Goal: Transaction & Acquisition: Purchase product/service

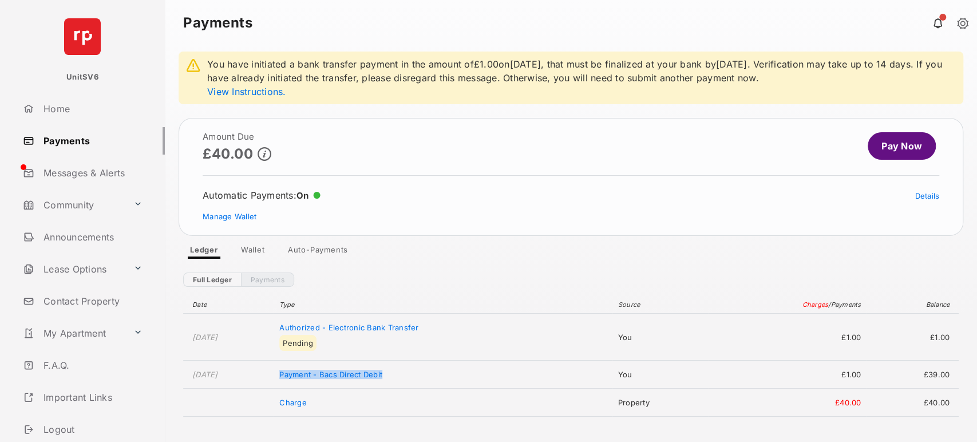
scroll to position [78, 0]
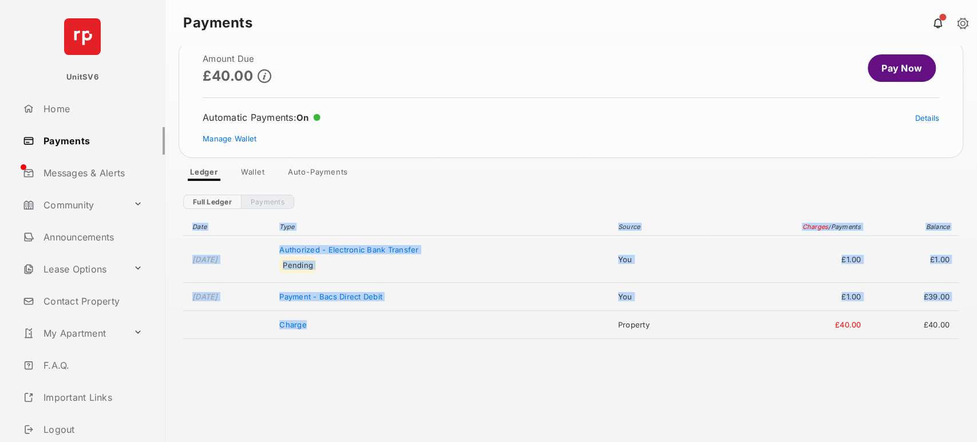
drag, startPoint x: 420, startPoint y: 321, endPoint x: 413, endPoint y: 472, distance: 150.7
click at [413, 441] on html "UnitSV6 Home Payments Messages & Alerts Community Announcements Lease Options C…" at bounding box center [488, 221] width 977 height 442
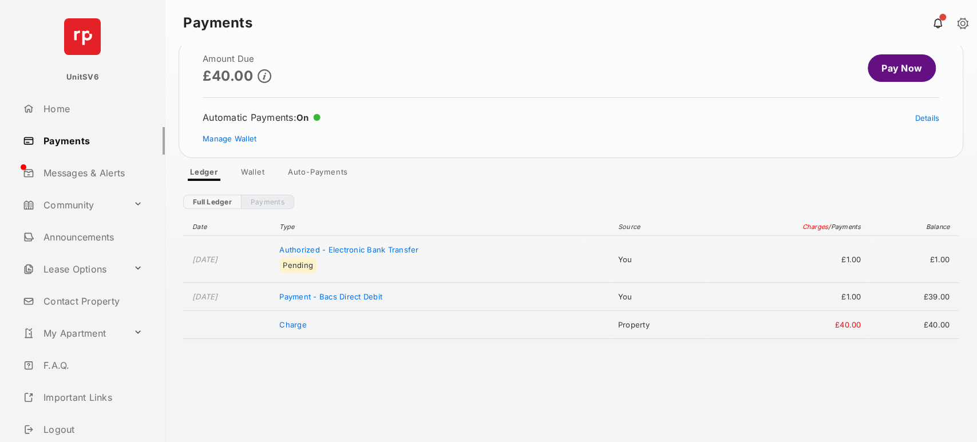
click at [490, 99] on article "Amount Due £40.00 Pay Now Automatic Payments : On Details Manage Wallet" at bounding box center [571, 99] width 785 height 118
click at [442, 427] on div "Date Type Source Charges / Payments Balance Oct 7, 2025 Authorized - Electronic…" at bounding box center [570, 319] width 775 height 221
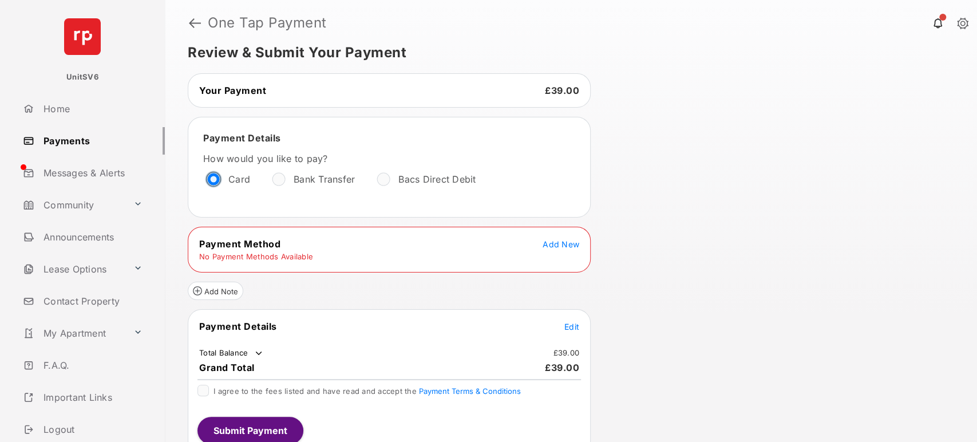
scroll to position [23, 0]
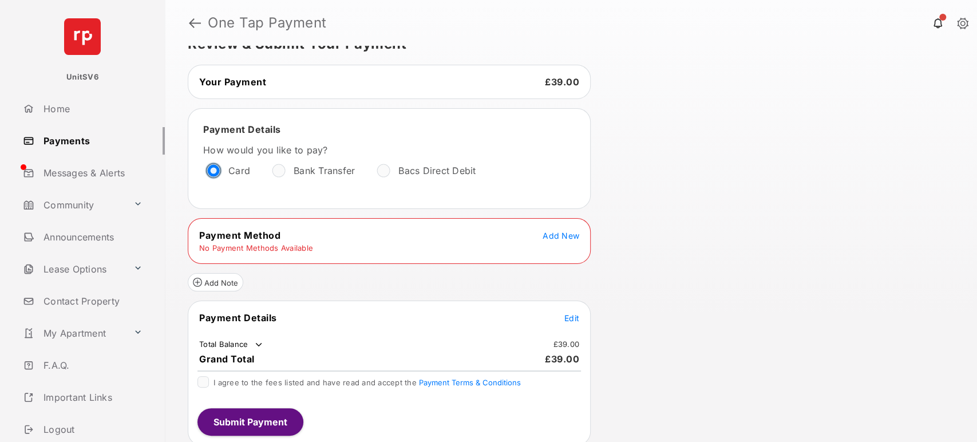
click at [568, 232] on span "Add New" at bounding box center [561, 236] width 37 height 10
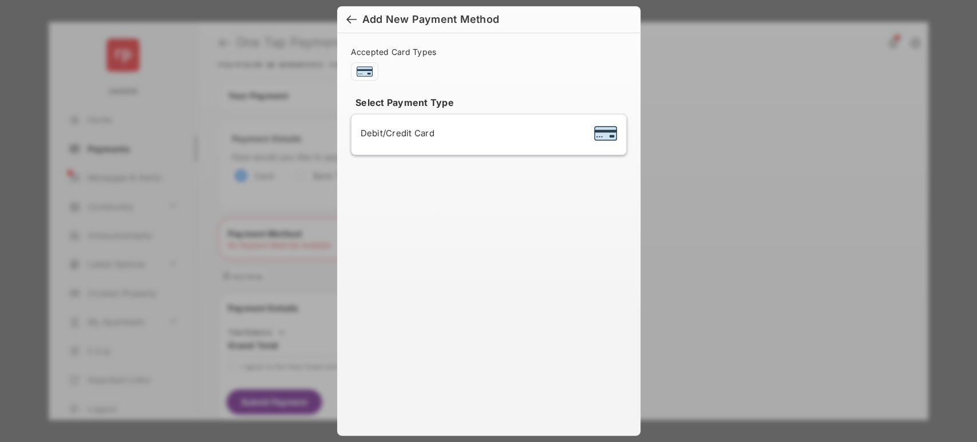
click at [394, 132] on span "Debit/Credit Card" at bounding box center [398, 133] width 74 height 11
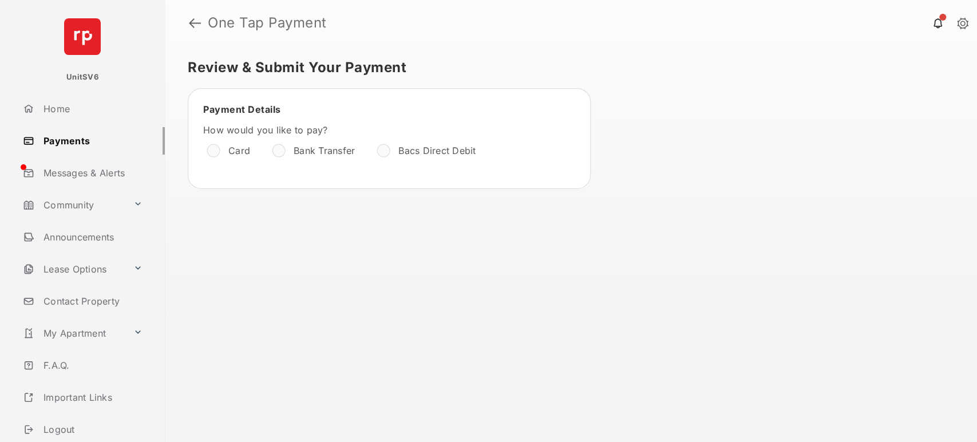
click at [64, 144] on link "Payments" at bounding box center [91, 140] width 147 height 27
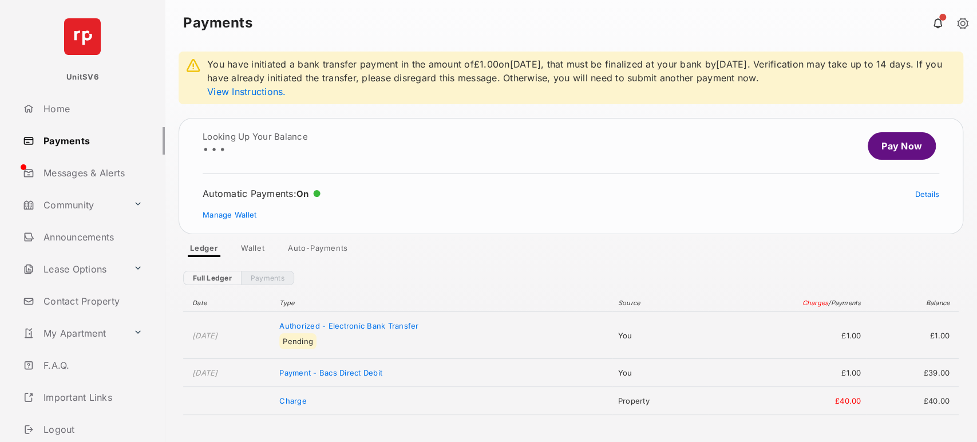
click at [260, 251] on link "Wallet" at bounding box center [253, 250] width 42 height 14
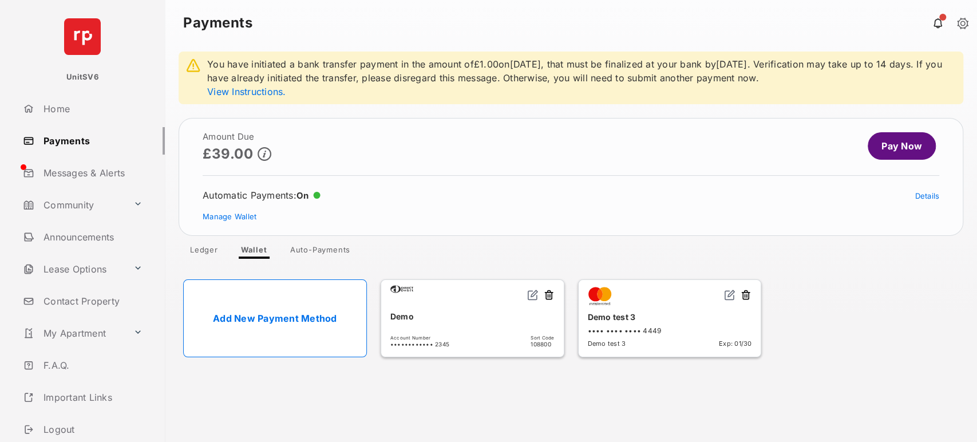
click at [905, 150] on link "Pay Now" at bounding box center [902, 145] width 68 height 27
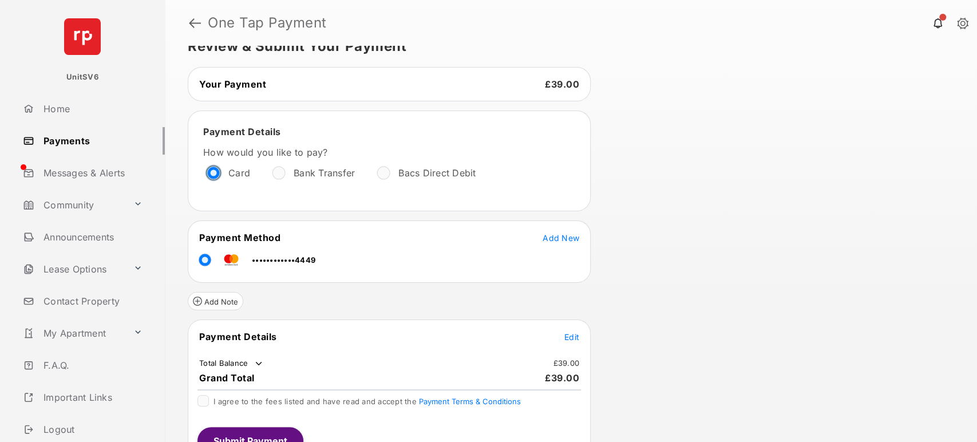
scroll to position [41, 0]
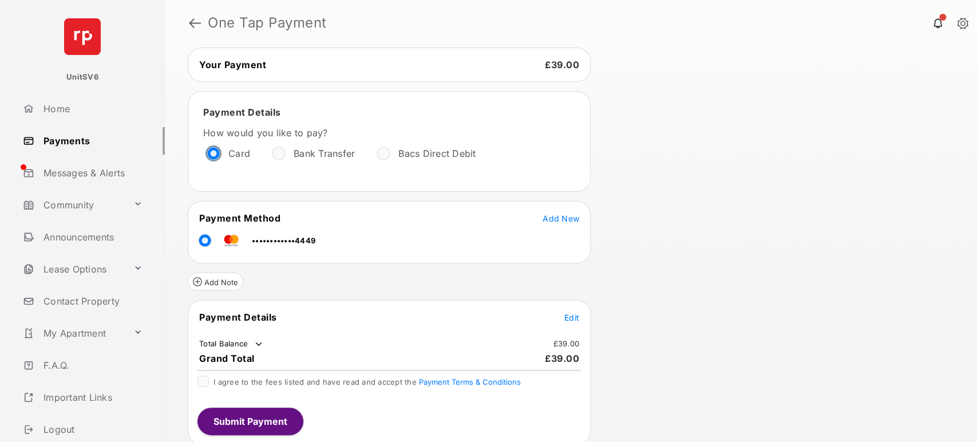
click at [567, 312] on span "Edit" at bounding box center [571, 317] width 15 height 10
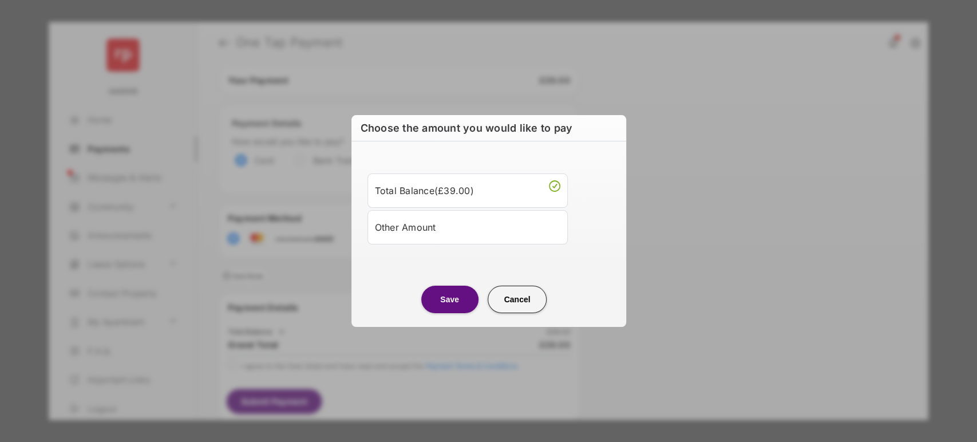
click at [449, 234] on div "Other Amount" at bounding box center [467, 226] width 185 height 19
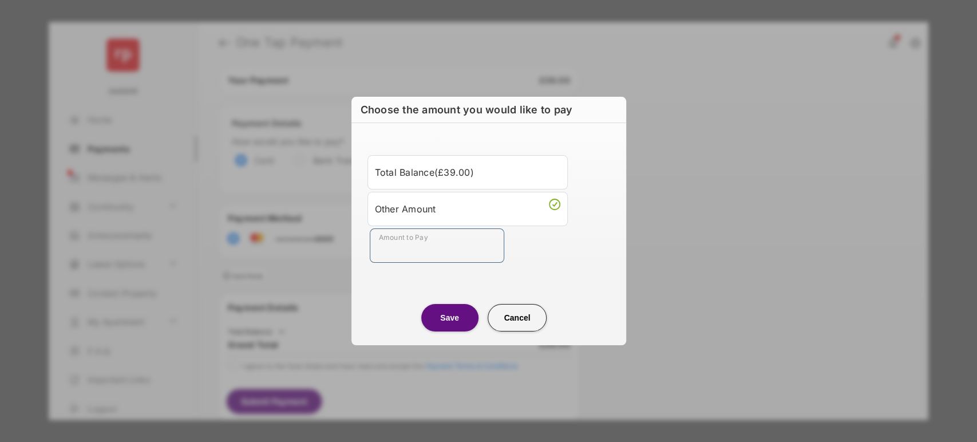
click at [428, 252] on input "Amount to Pay" at bounding box center [437, 245] width 134 height 34
type input "**"
click at [407, 310] on center "Save Cancel" at bounding box center [488, 313] width 247 height 37
click at [433, 324] on button "Save" at bounding box center [449, 317] width 57 height 27
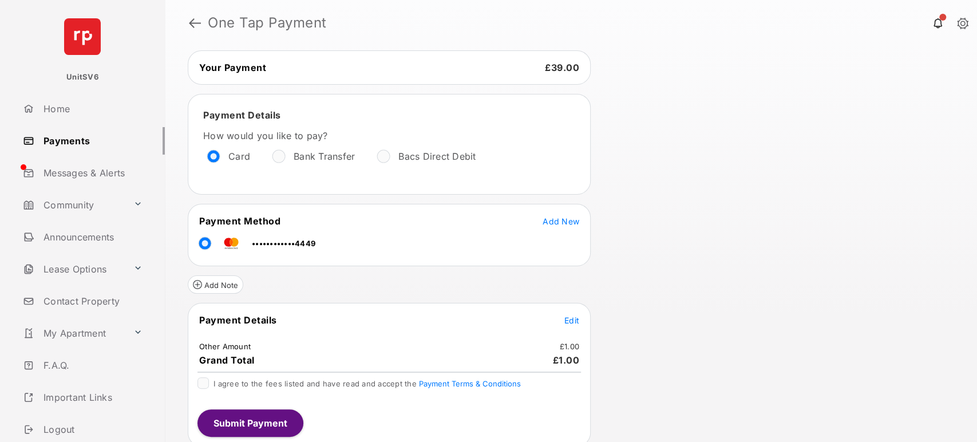
scroll to position [39, 0]
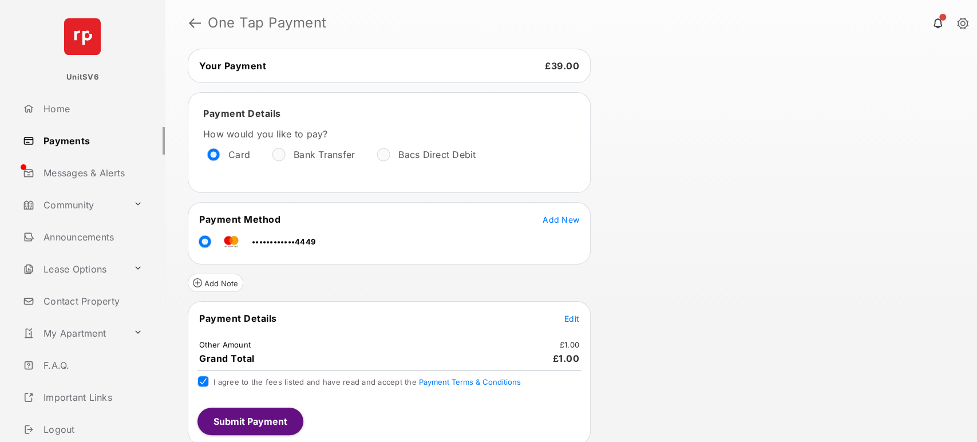
click at [237, 415] on button "Submit Payment" at bounding box center [250, 420] width 106 height 27
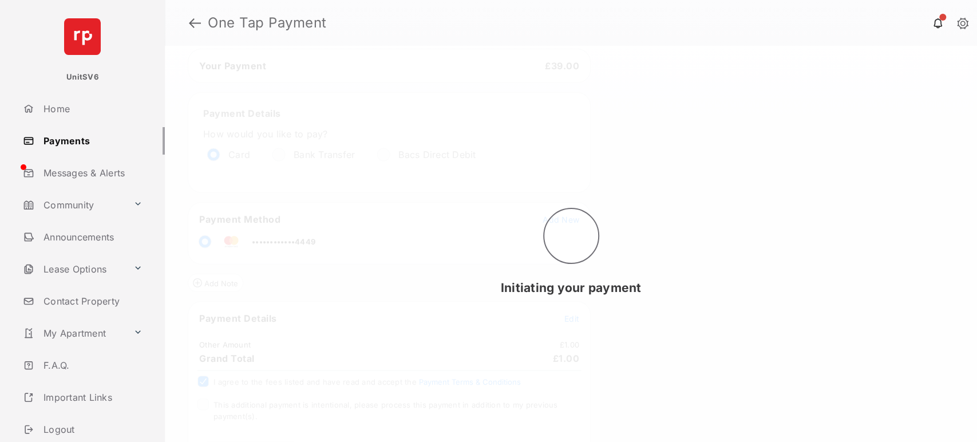
scroll to position [0, 0]
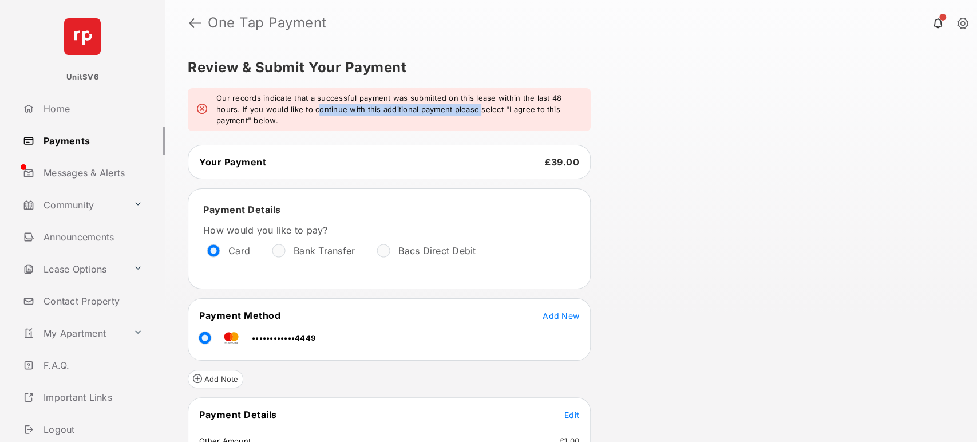
drag, startPoint x: 316, startPoint y: 109, endPoint x: 478, endPoint y: 104, distance: 162.6
click at [478, 104] on em "Our records indicate that a successful payment was submitted on this lease with…" at bounding box center [398, 110] width 365 height 34
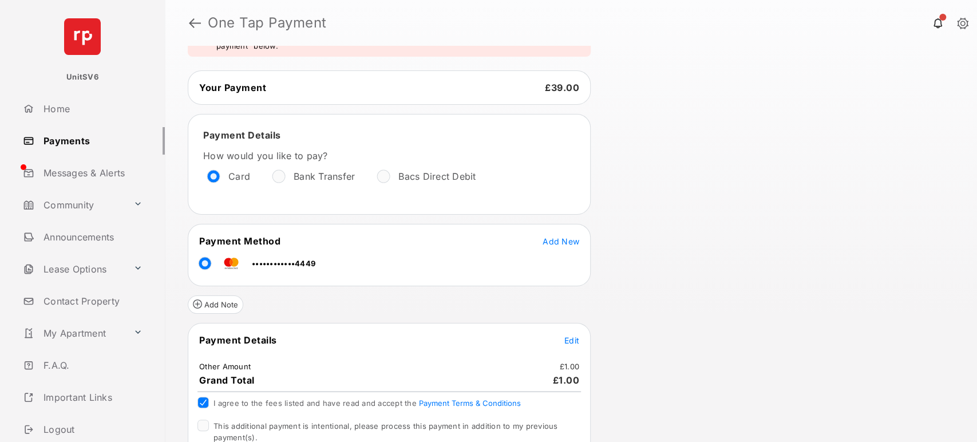
scroll to position [128, 0]
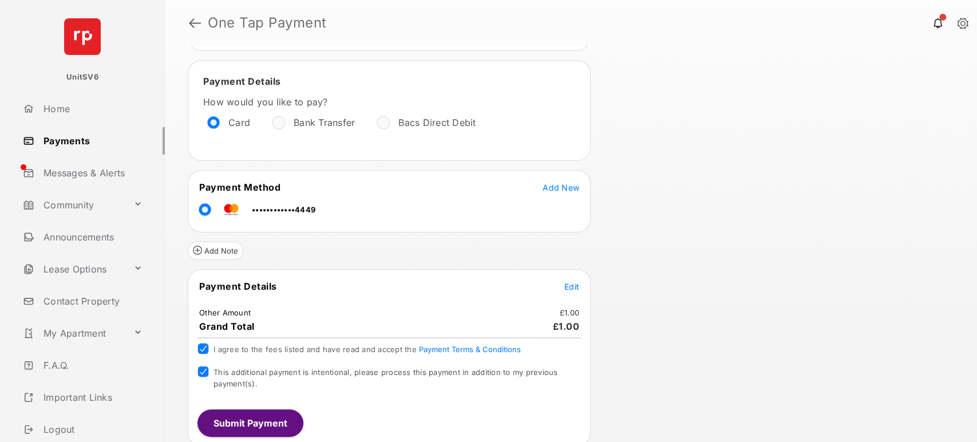
click at [233, 418] on button "Submit Payment" at bounding box center [250, 422] width 106 height 27
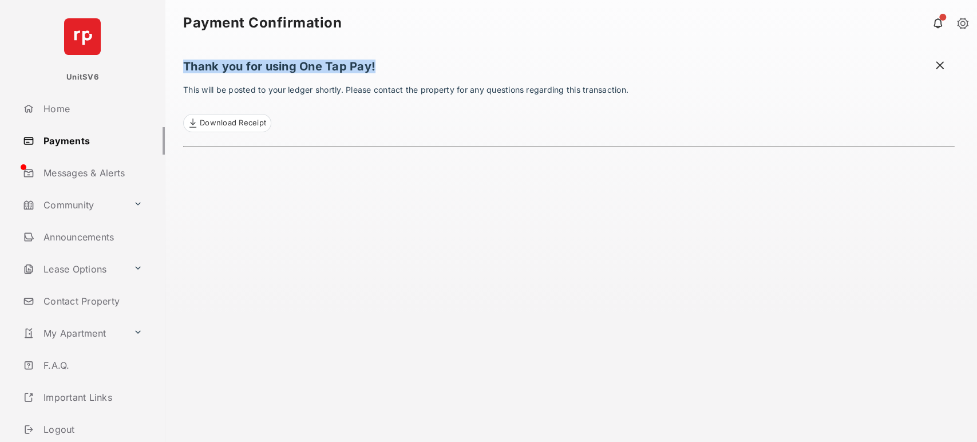
drag, startPoint x: 183, startPoint y: 61, endPoint x: 389, endPoint y: 57, distance: 206.1
click at [389, 57] on div "Thank you for using One Tap Pay! This will be posted to your ledger shortly. Pl…" at bounding box center [568, 244] width 771 height 396
click at [74, 142] on link "Payments" at bounding box center [91, 140] width 147 height 27
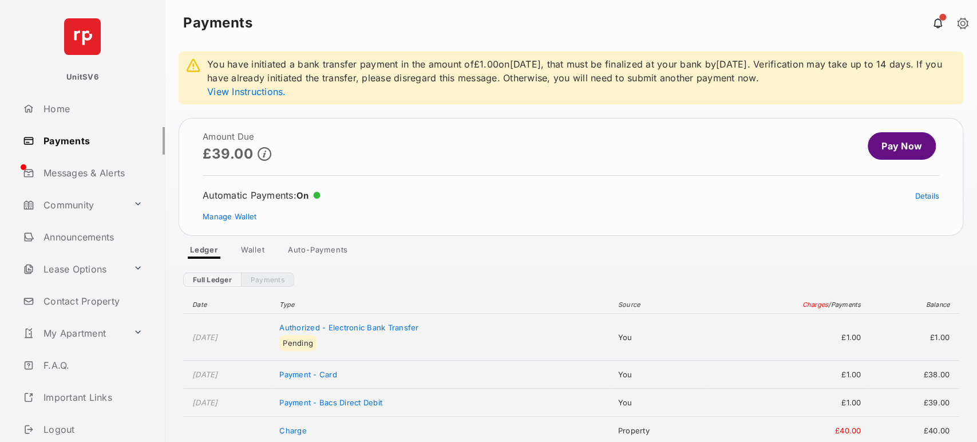
click at [884, 147] on link "Pay Now" at bounding box center [902, 145] width 68 height 27
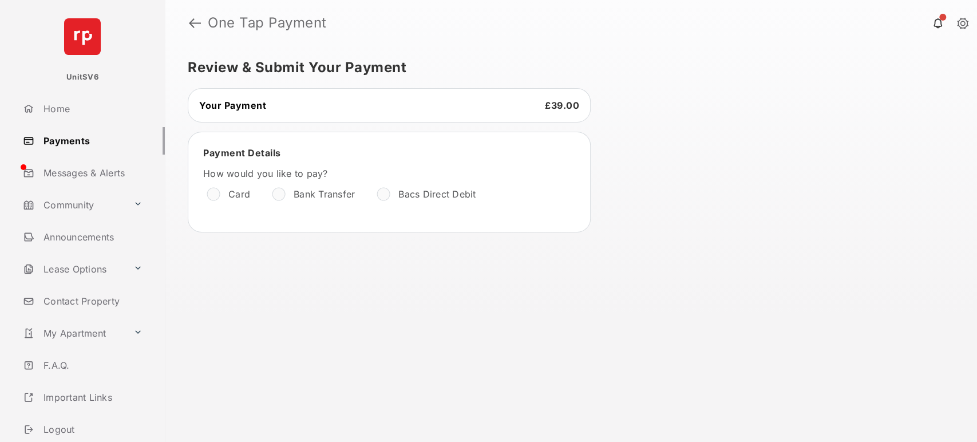
click at [284, 195] on div at bounding box center [278, 193] width 11 height 11
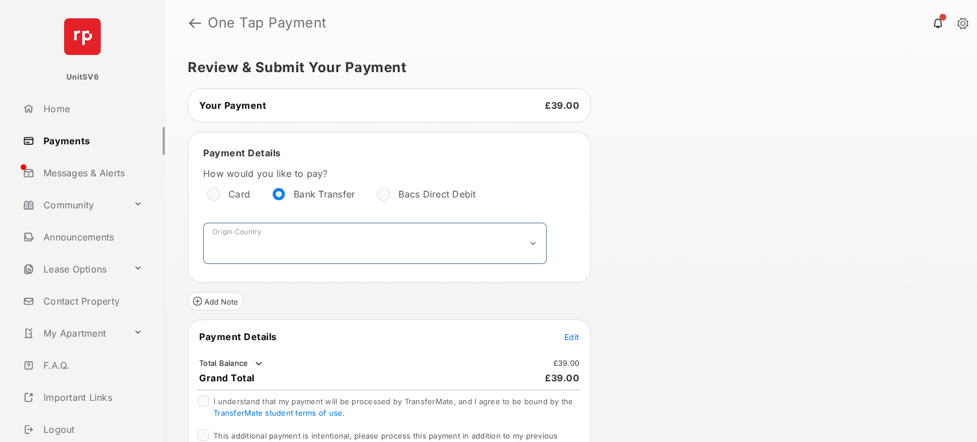
click at [328, 239] on select "**********" at bounding box center [374, 243] width 343 height 41
select select "**"
click at [203, 223] on select "**********" at bounding box center [374, 243] width 343 height 41
select select "*******"
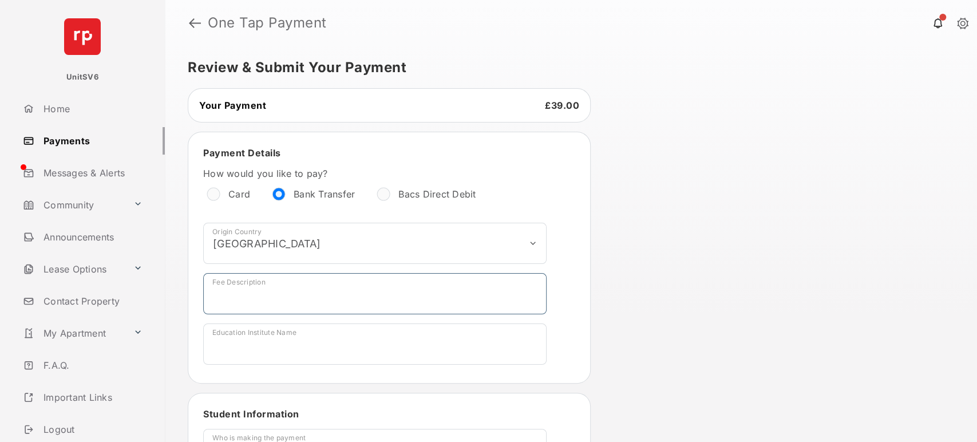
click at [265, 301] on input "Fee Description" at bounding box center [374, 293] width 343 height 41
type input "****"
click at [237, 355] on input "Education Institute Name" at bounding box center [374, 343] width 343 height 41
type input "*****"
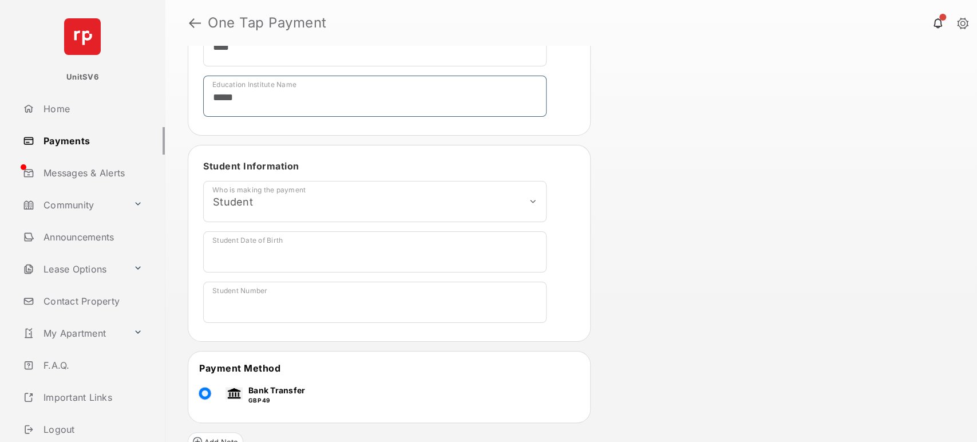
scroll to position [254, 0]
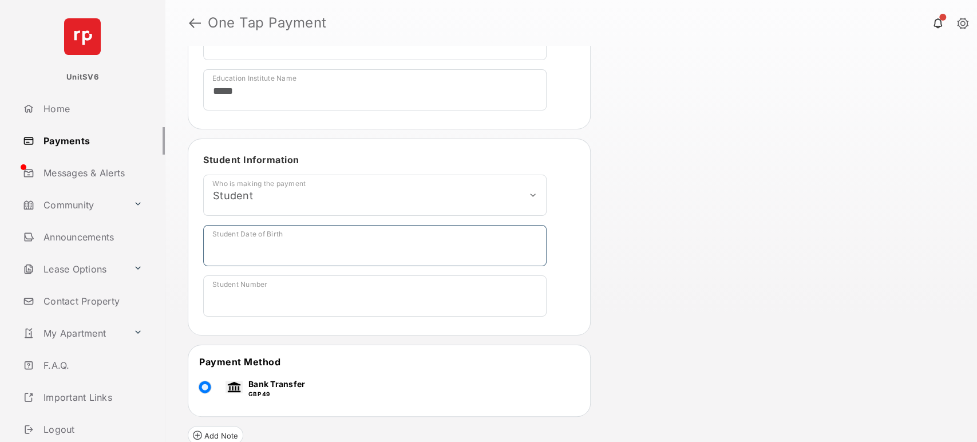
click at [266, 244] on input "Student Date of Birth" at bounding box center [374, 245] width 343 height 41
click at [260, 251] on input "Student Date of Birth" at bounding box center [374, 245] width 343 height 41
click at [276, 250] on input "Student Date of Birth" at bounding box center [374, 245] width 343 height 41
type input "**********"
click at [250, 298] on input "Student Number" at bounding box center [374, 295] width 343 height 41
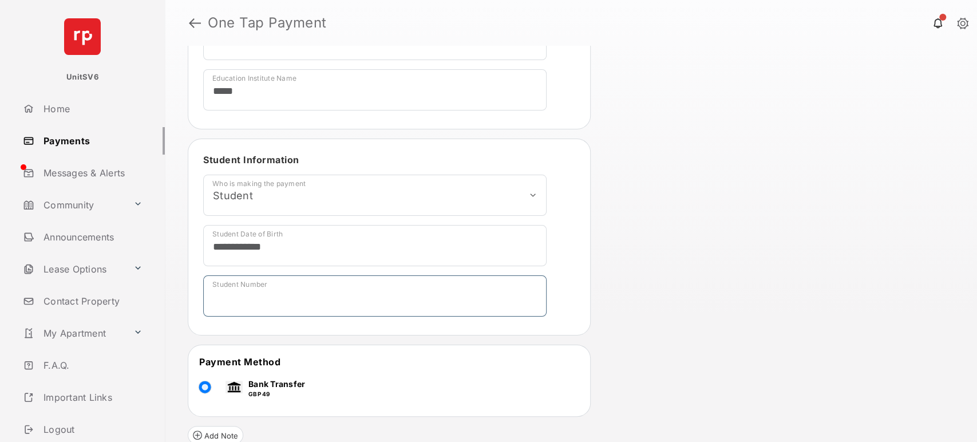
type input "*******"
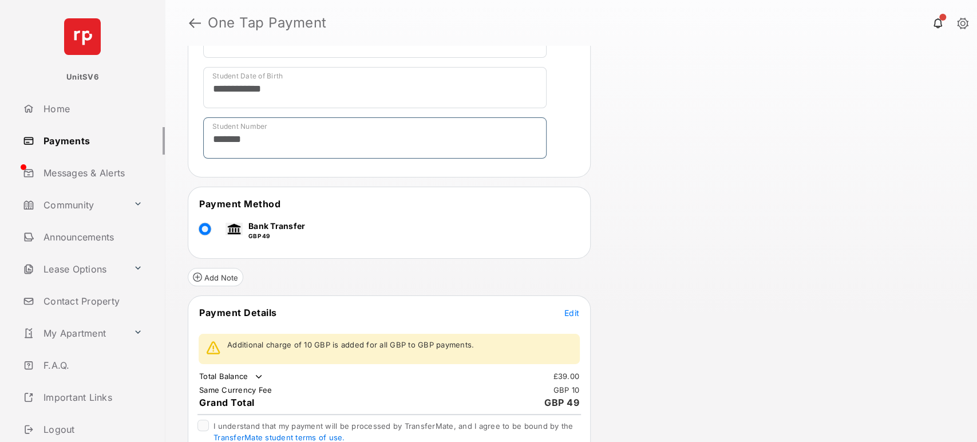
scroll to position [445, 0]
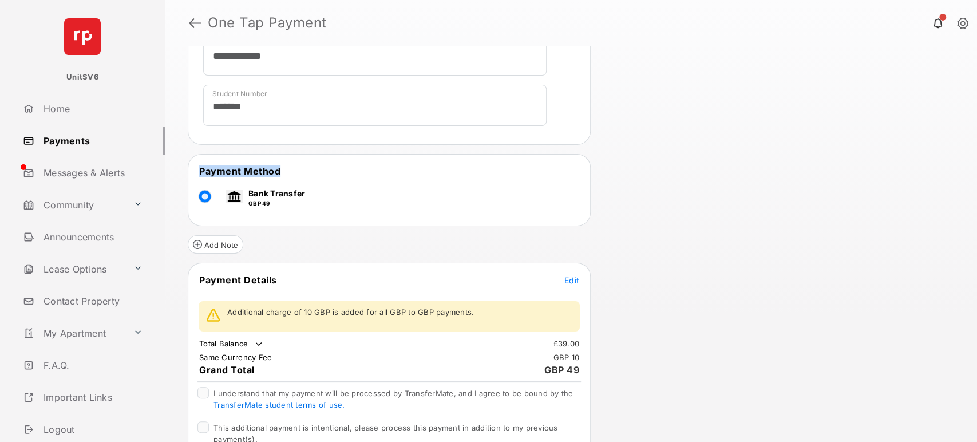
drag, startPoint x: 196, startPoint y: 169, endPoint x: 276, endPoint y: 168, distance: 80.1
click at [276, 168] on tr "Payment Method" at bounding box center [388, 171] width 399 height 13
click at [573, 276] on span "Edit" at bounding box center [571, 280] width 15 height 10
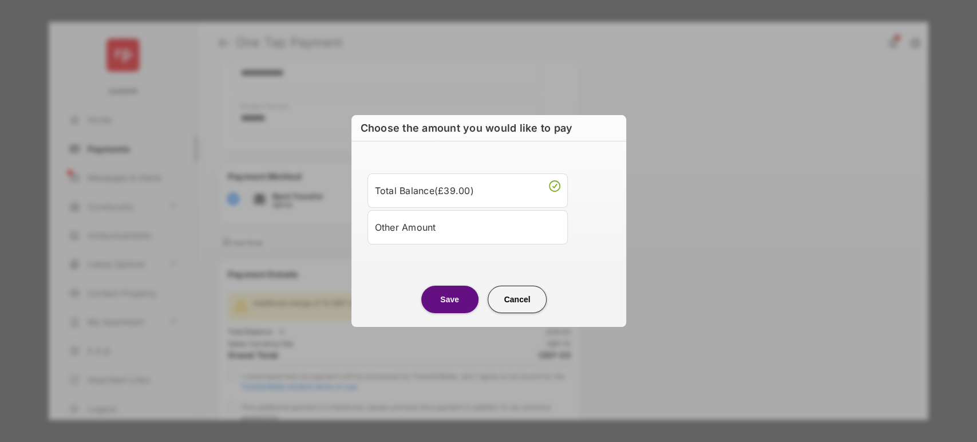
click at [411, 230] on div "Other Amount" at bounding box center [467, 226] width 185 height 19
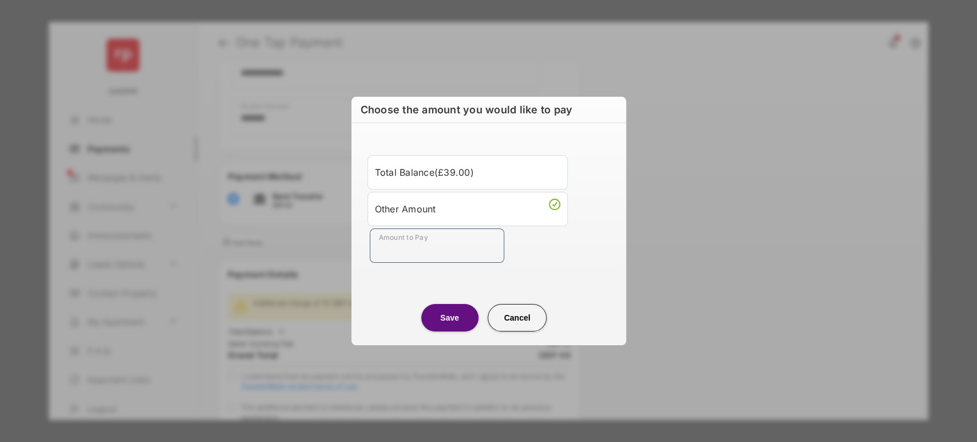
click at [410, 250] on input "Amount to Pay" at bounding box center [437, 245] width 134 height 34
type input "***"
click at [441, 326] on button "Save" at bounding box center [449, 317] width 57 height 27
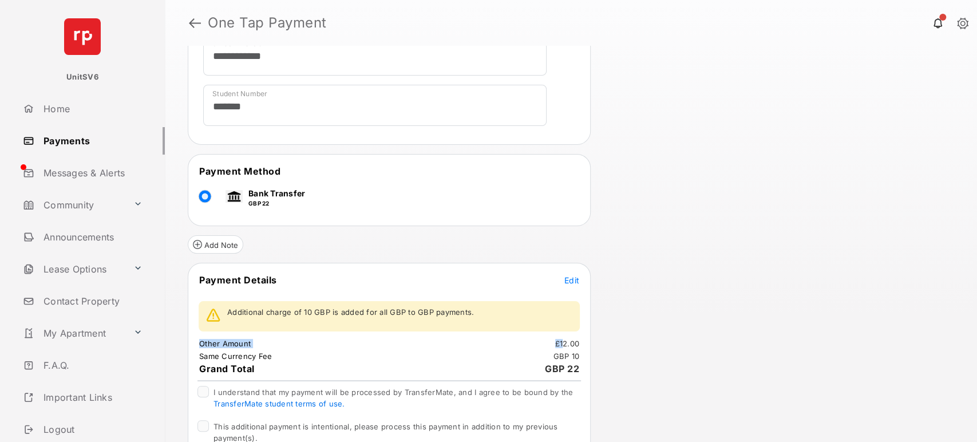
drag, startPoint x: 563, startPoint y: 339, endPoint x: 582, endPoint y: 342, distance: 19.7
click at [582, 342] on tr "Other Amount £12.00" at bounding box center [388, 343] width 399 height 10
drag, startPoint x: 245, startPoint y: 194, endPoint x: 267, endPoint y: 197, distance: 22.0
click at [267, 197] on div "Bank Transfer GBP 22" at bounding box center [265, 196] width 80 height 34
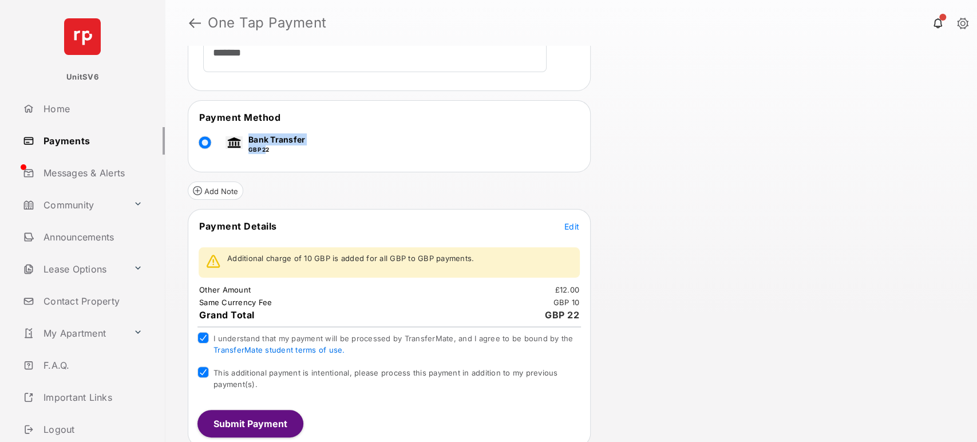
click at [263, 420] on button "Submit Payment" at bounding box center [250, 423] width 106 height 27
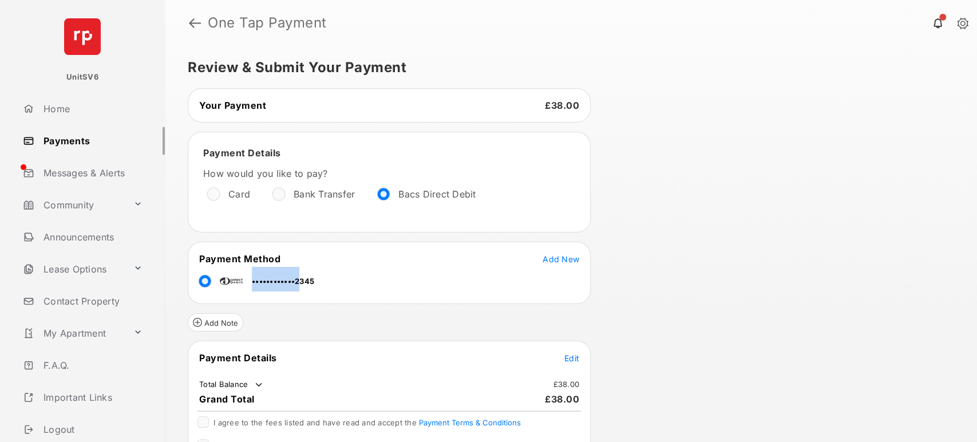
drag, startPoint x: 300, startPoint y: 279, endPoint x: 324, endPoint y: 279, distance: 24.0
click at [321, 278] on tr "••••••••••••2345" at bounding box center [388, 279] width 399 height 26
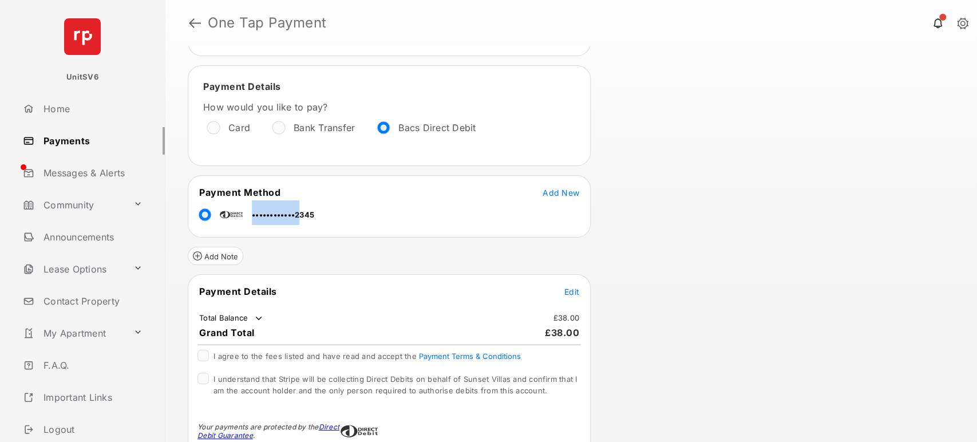
scroll to position [127, 0]
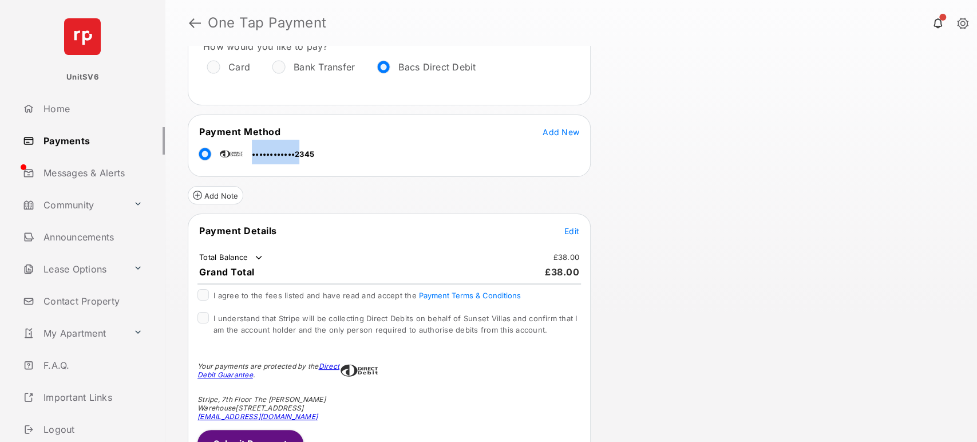
click at [571, 227] on span "Edit" at bounding box center [571, 231] width 15 height 10
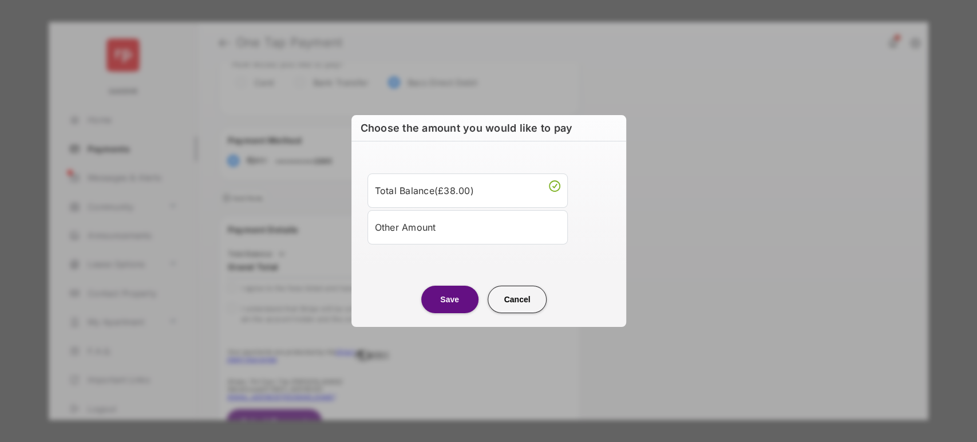
click at [419, 227] on div "Other Amount" at bounding box center [467, 226] width 185 height 19
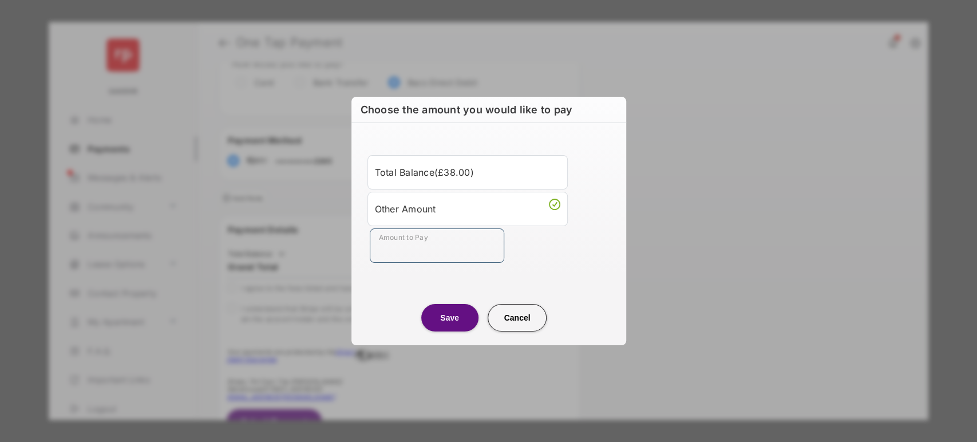
click at [407, 254] on input "Amount to Pay" at bounding box center [437, 245] width 134 height 34
type input "***"
click at [452, 309] on button "Save" at bounding box center [449, 317] width 57 height 27
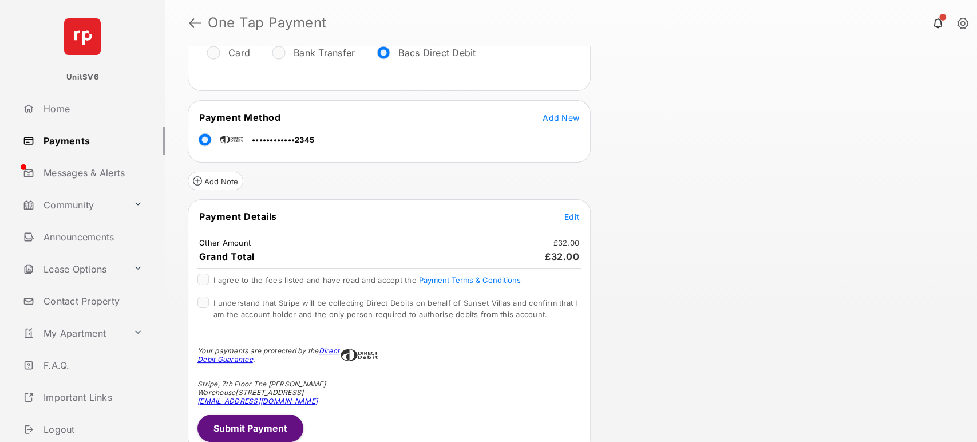
scroll to position [145, 0]
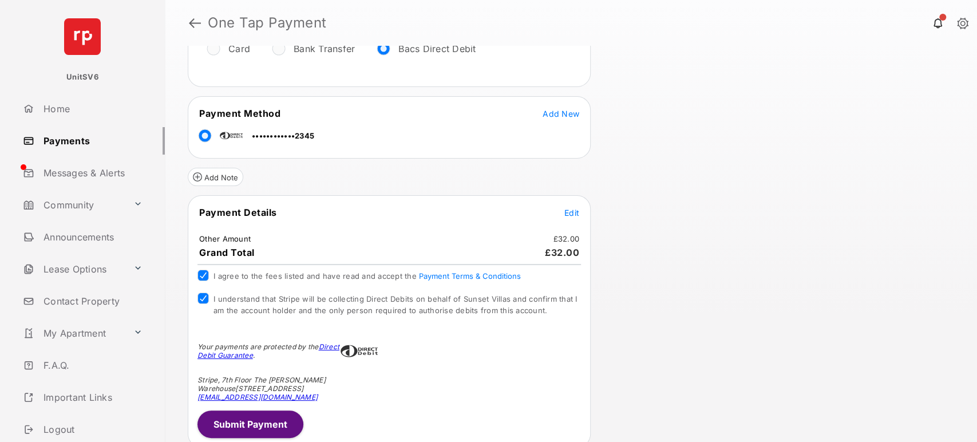
click at [240, 422] on button "Submit Payment" at bounding box center [250, 423] width 106 height 27
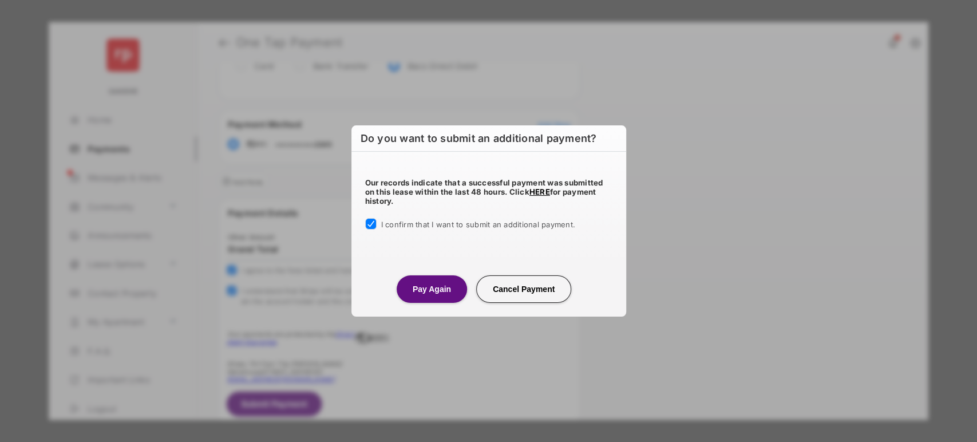
click at [444, 284] on button "Pay Again" at bounding box center [432, 288] width 70 height 27
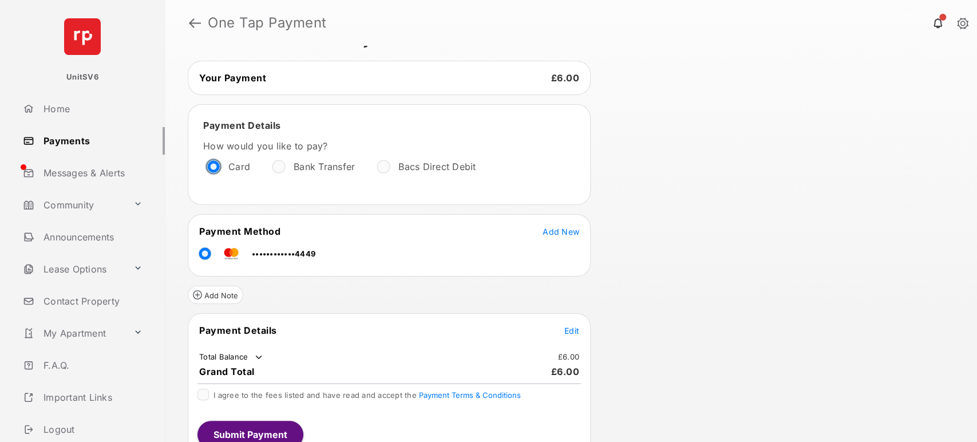
scroll to position [41, 0]
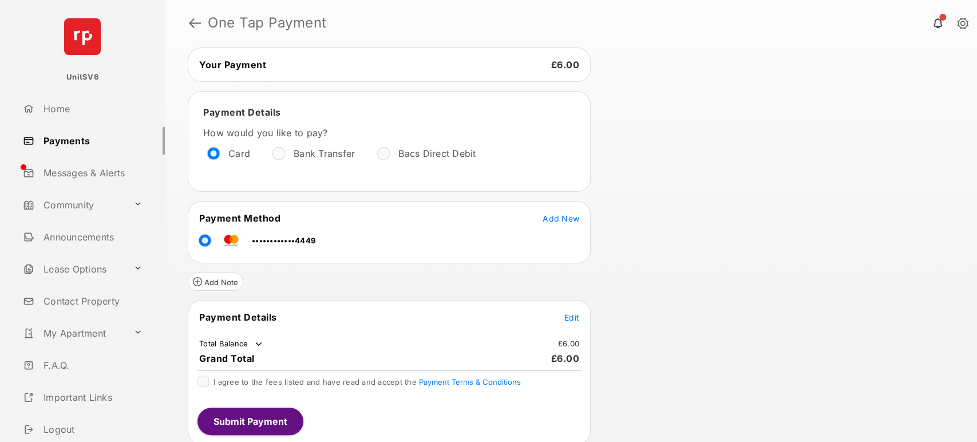
click at [571, 315] on span "Edit" at bounding box center [571, 317] width 15 height 10
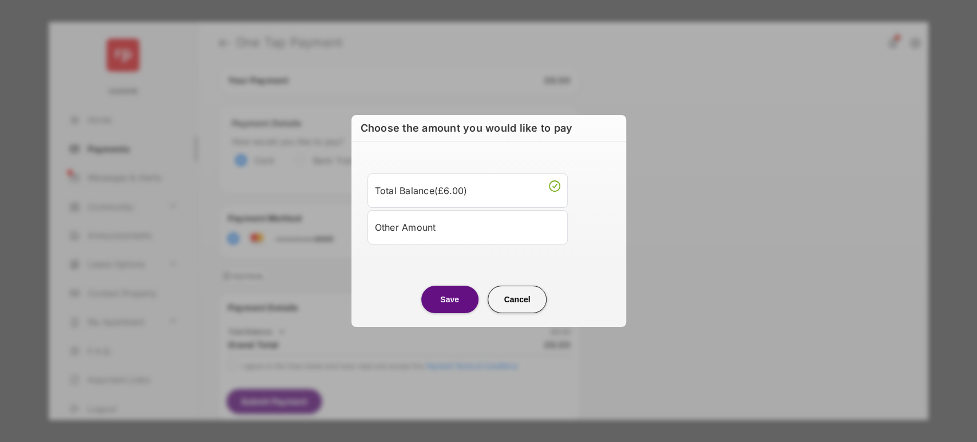
click at [432, 227] on div "Other Amount" at bounding box center [467, 226] width 185 height 19
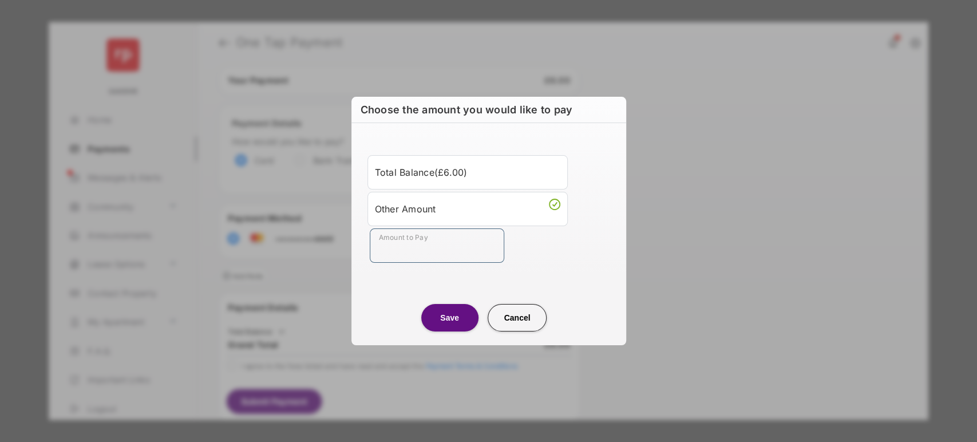
click at [427, 246] on input "Amount to Pay" at bounding box center [437, 245] width 134 height 34
type input "***"
click at [440, 314] on button "Save" at bounding box center [449, 317] width 57 height 27
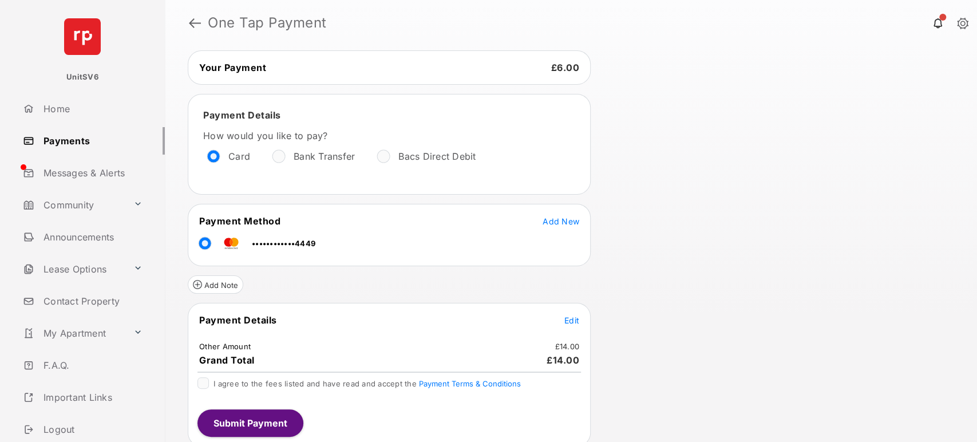
scroll to position [39, 0]
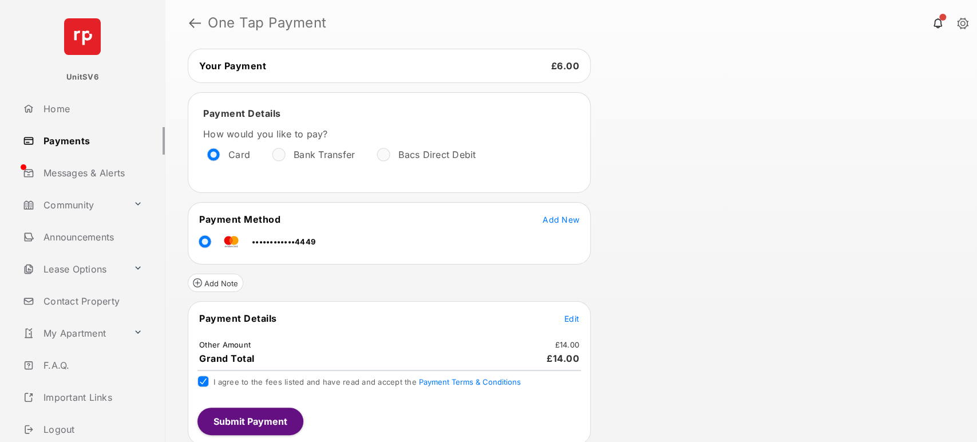
click at [246, 417] on button "Submit Payment" at bounding box center [250, 420] width 106 height 27
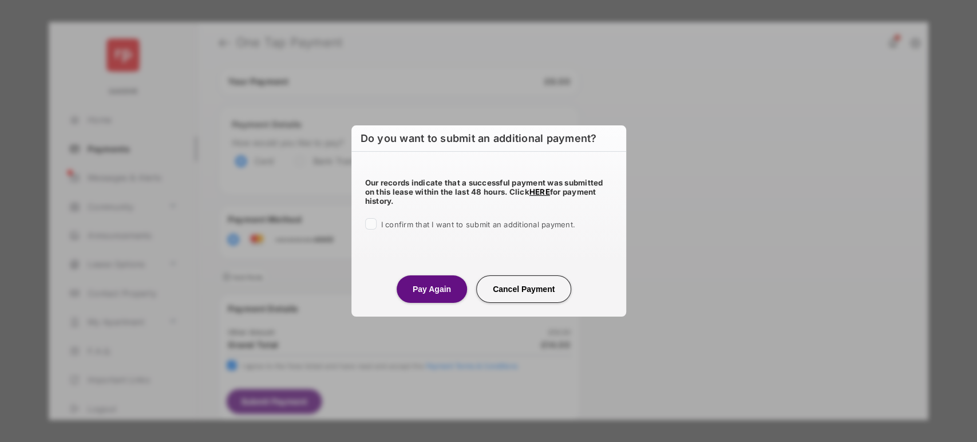
click at [366, 219] on div "I confirm that I want to submit an additional payment." at bounding box center [488, 225] width 247 height 14
click at [421, 283] on button "Pay Again" at bounding box center [432, 288] width 70 height 27
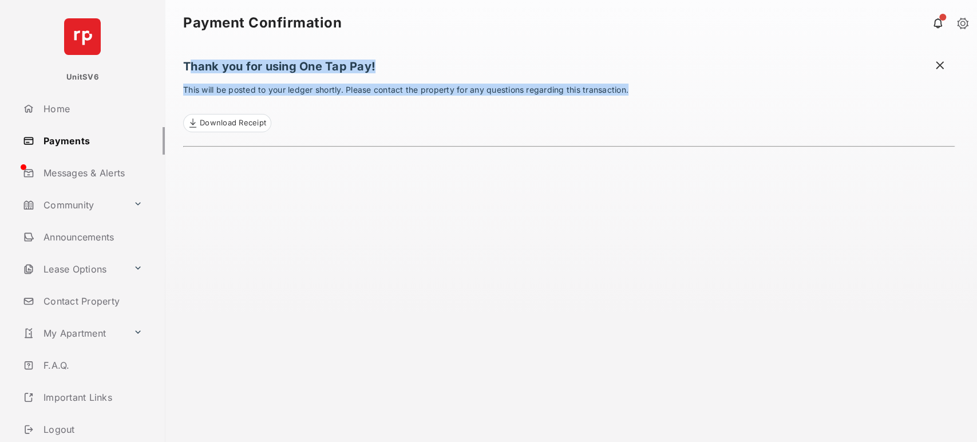
drag, startPoint x: 188, startPoint y: 68, endPoint x: 645, endPoint y: 93, distance: 457.9
click at [645, 93] on div "Thank you for using One Tap Pay! This will be posted to your ledger shortly. Pl…" at bounding box center [568, 244] width 771 height 396
click at [78, 142] on link "Payments" at bounding box center [91, 140] width 147 height 27
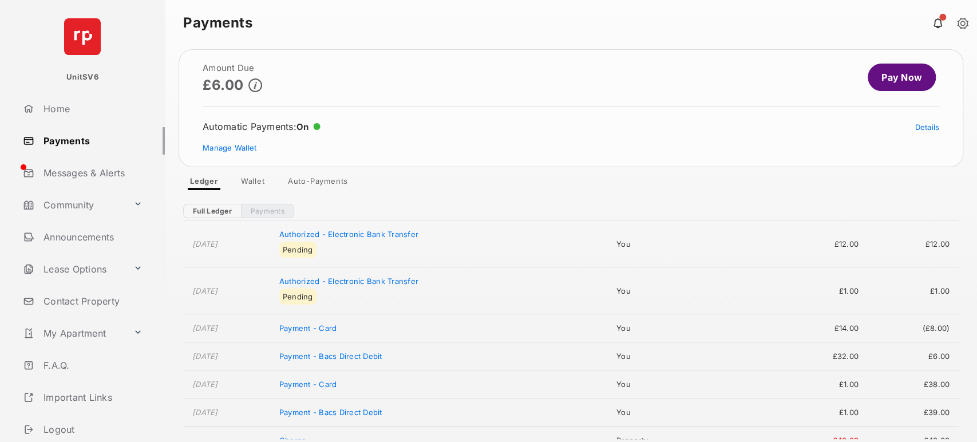
scroll to position [38, 0]
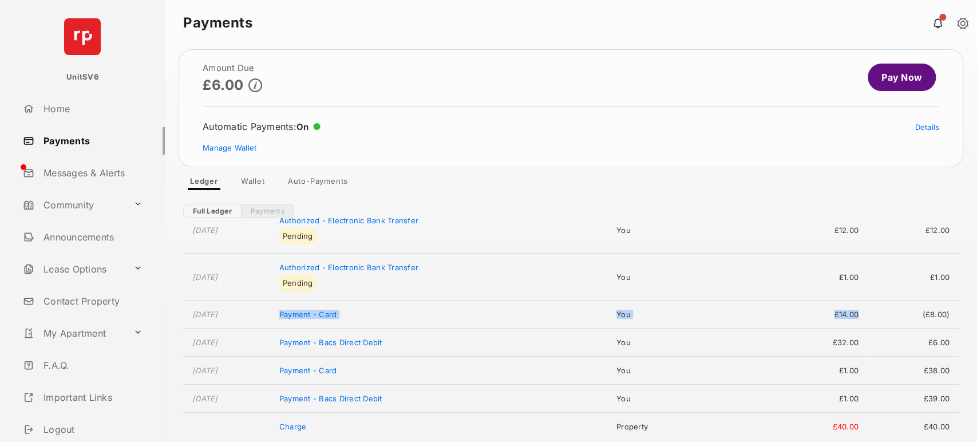
drag, startPoint x: 860, startPoint y: 311, endPoint x: 306, endPoint y: 310, distance: 553.4
click at [306, 310] on tr "Oct 9, 2025 Payment - Card You £14.00 (£8.00)" at bounding box center [570, 314] width 775 height 28
click at [888, 81] on link "Pay Now" at bounding box center [902, 77] width 68 height 27
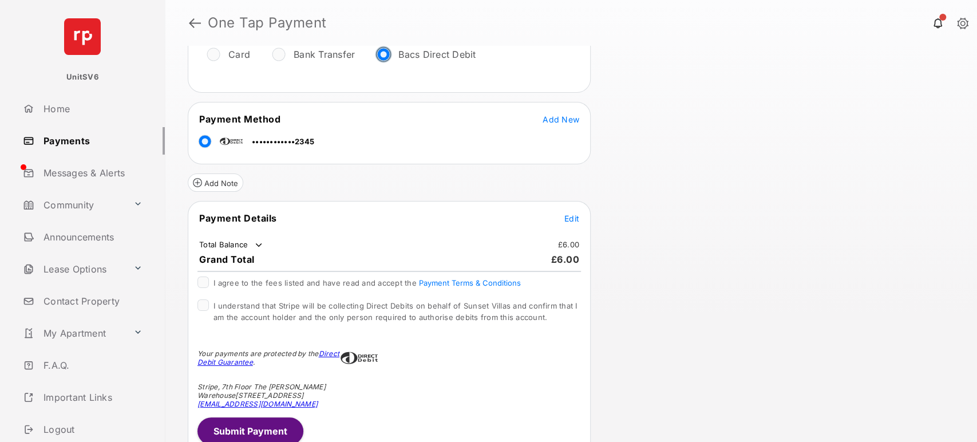
scroll to position [147, 0]
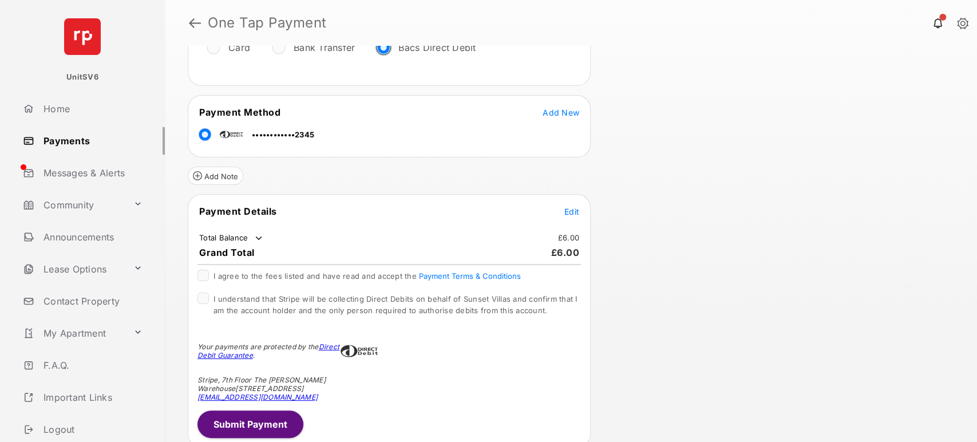
click at [567, 211] on span "Edit" at bounding box center [571, 212] width 15 height 10
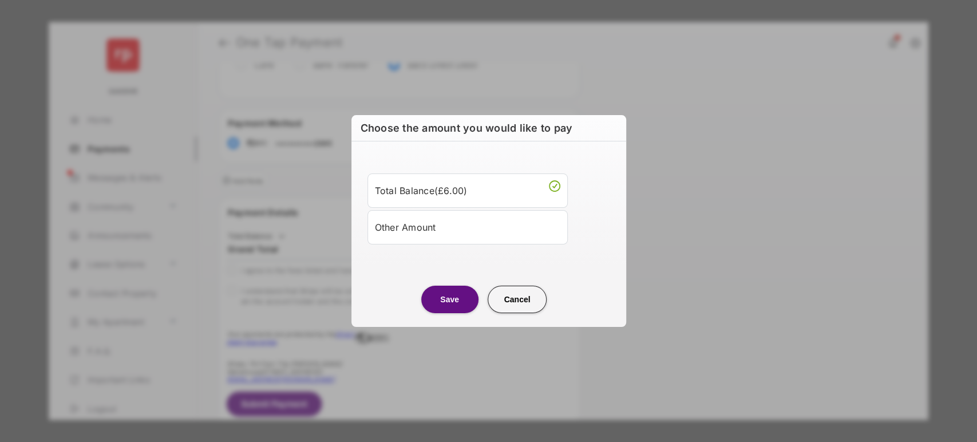
click at [448, 223] on div "Other Amount" at bounding box center [467, 226] width 185 height 19
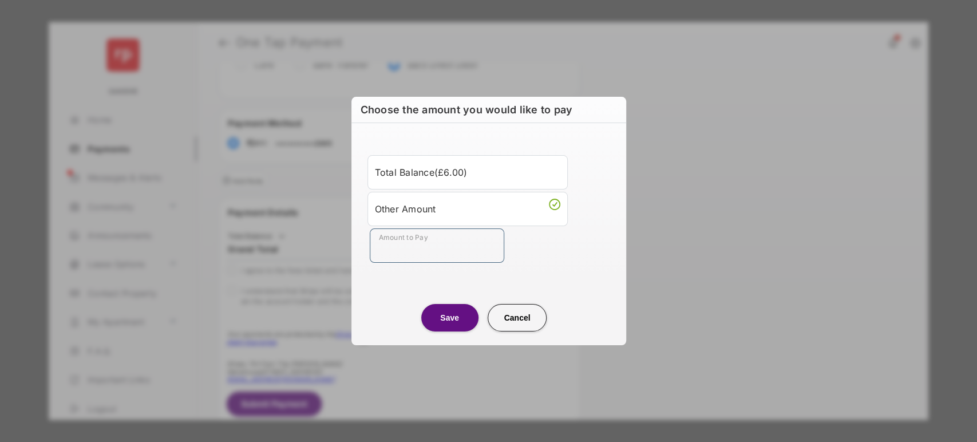
click at [425, 242] on input "Amount to Pay" at bounding box center [437, 245] width 134 height 34
type input "***"
click at [452, 316] on button "Save" at bounding box center [449, 317] width 57 height 27
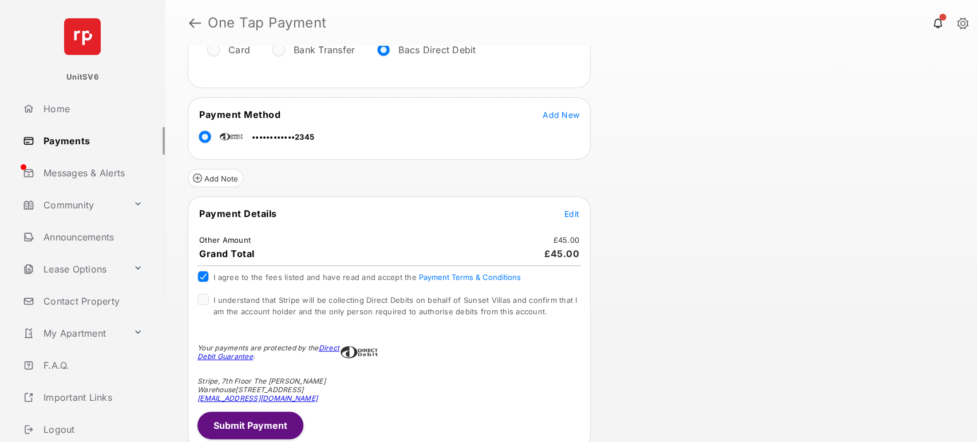
click at [203, 304] on div "I understand that Stripe will be collecting Direct Debits on behalf of Sunset V…" at bounding box center [388, 306] width 383 height 25
click at [251, 421] on button "Submit Payment" at bounding box center [250, 424] width 106 height 27
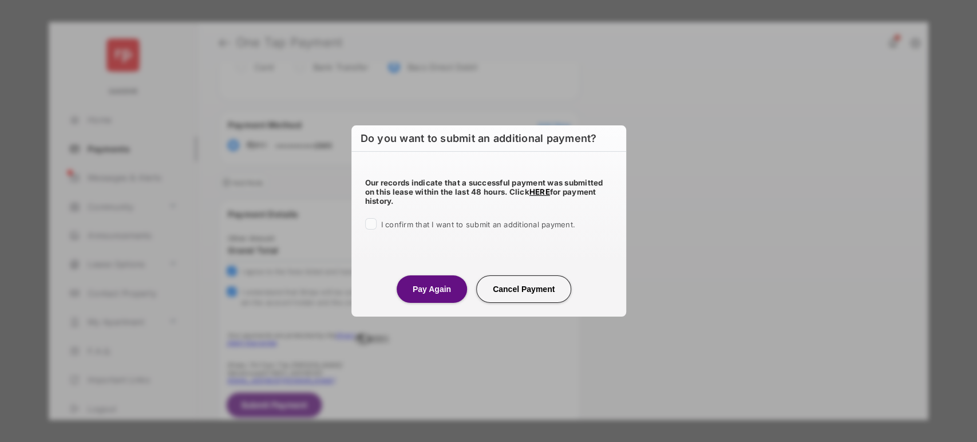
drag, startPoint x: 365, startPoint y: 225, endPoint x: 369, endPoint y: 231, distance: 7.3
click at [365, 224] on div at bounding box center [370, 223] width 11 height 11
click at [442, 284] on button "Pay Again" at bounding box center [432, 288] width 70 height 27
